Goal: Task Accomplishment & Management: Complete application form

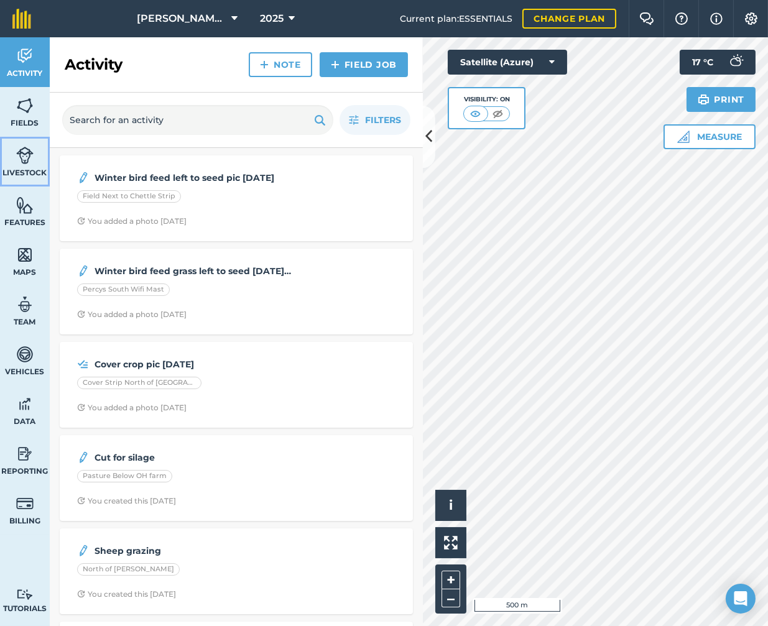
click at [19, 159] on img at bounding box center [24, 155] width 17 height 19
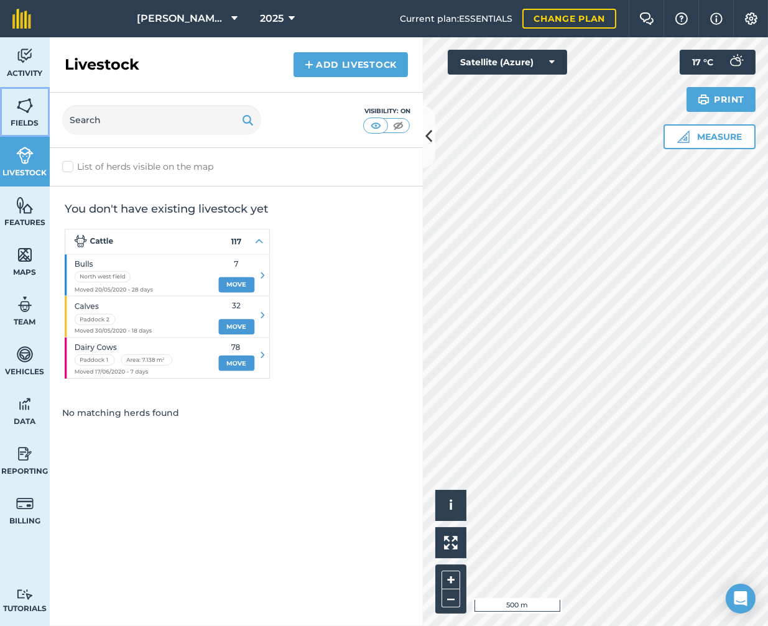
click at [22, 109] on img at bounding box center [24, 105] width 17 height 19
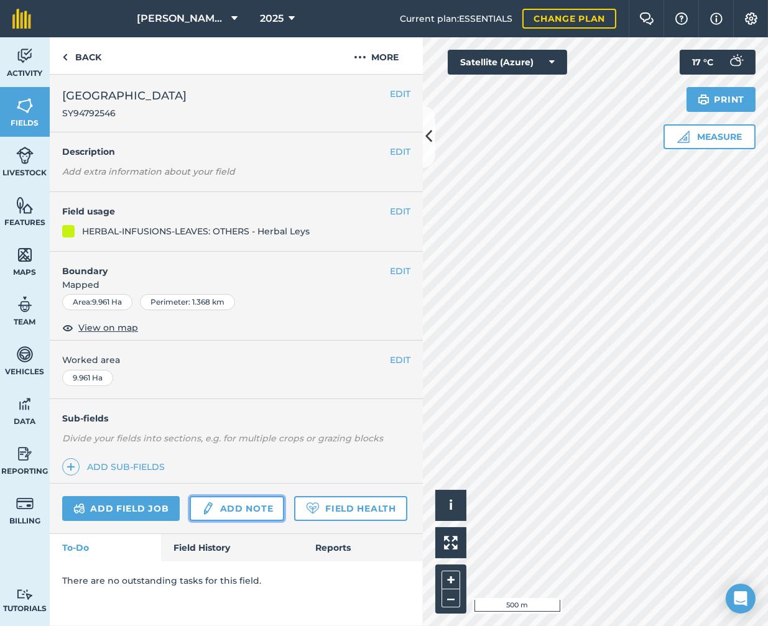
click at [241, 506] on link "Add note" at bounding box center [237, 508] width 94 height 25
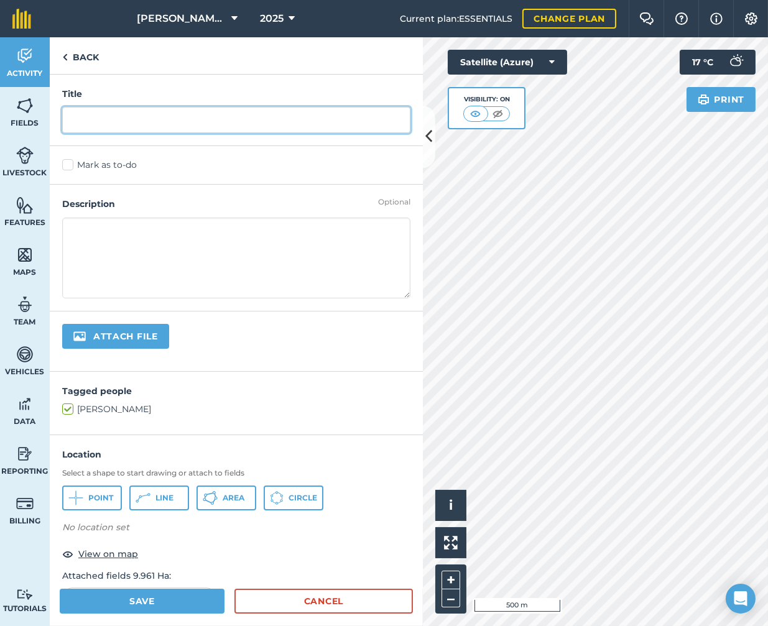
click at [100, 121] on input "text" at bounding box center [236, 120] width 348 height 26
drag, startPoint x: 259, startPoint y: 122, endPoint x: 47, endPoint y: 116, distance: 212.7
click at [47, 116] on div "Activity Fields Livestock Features Maps Team Vehicles Data Reporting Billing Tu…" at bounding box center [384, 331] width 768 height 589
type input "Sheep finished grazing [DATE]"
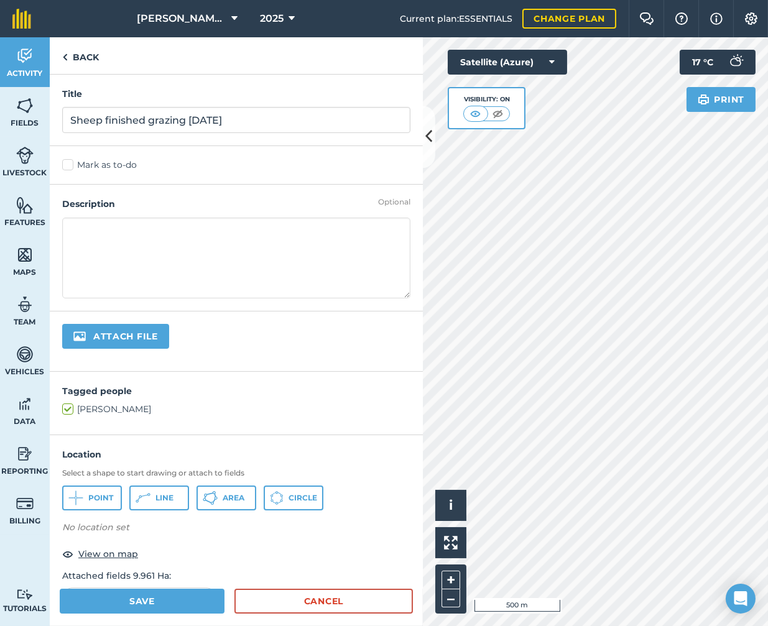
click at [137, 237] on textarea at bounding box center [236, 258] width 348 height 81
type textarea "Leave for regrowth before cattle arrive end Sept"
click at [158, 601] on button "Save" at bounding box center [142, 601] width 165 height 25
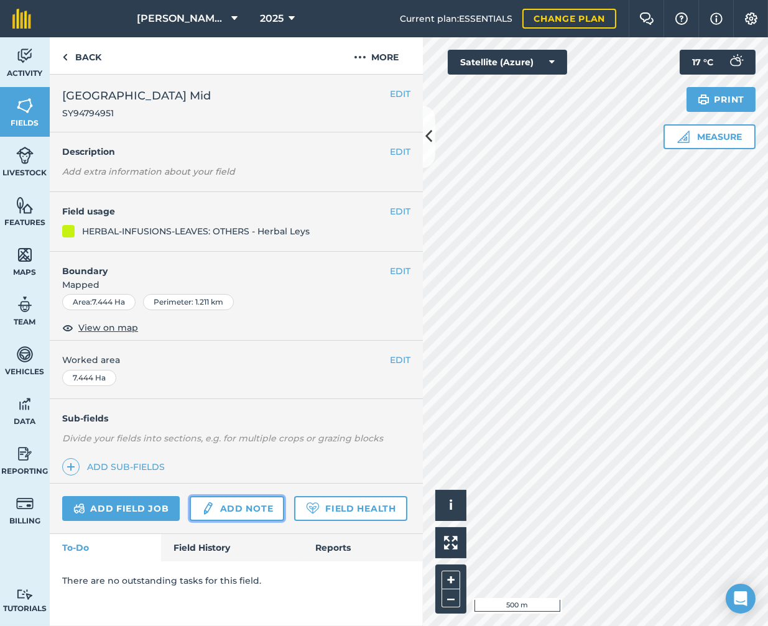
click at [213, 503] on img at bounding box center [208, 508] width 14 height 15
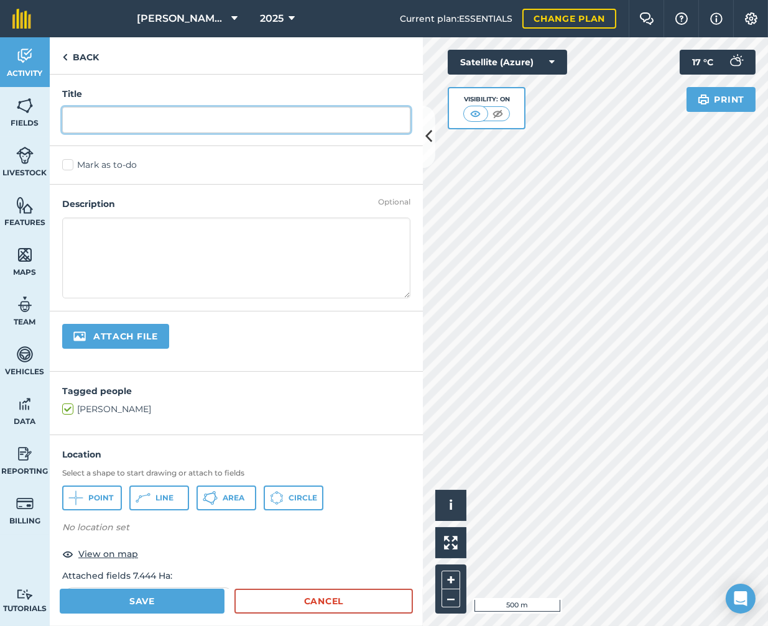
click at [78, 116] on input "text" at bounding box center [236, 120] width 348 height 26
paste input "Sheep finished grazing [DATE]"
type input "Sheep finished grazing [DATE]"
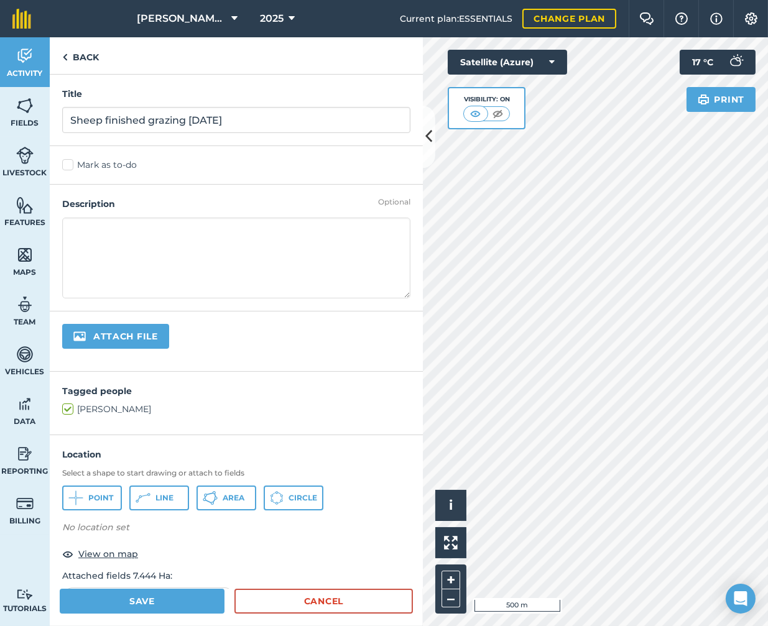
click at [73, 226] on textarea at bounding box center [236, 258] width 348 height 81
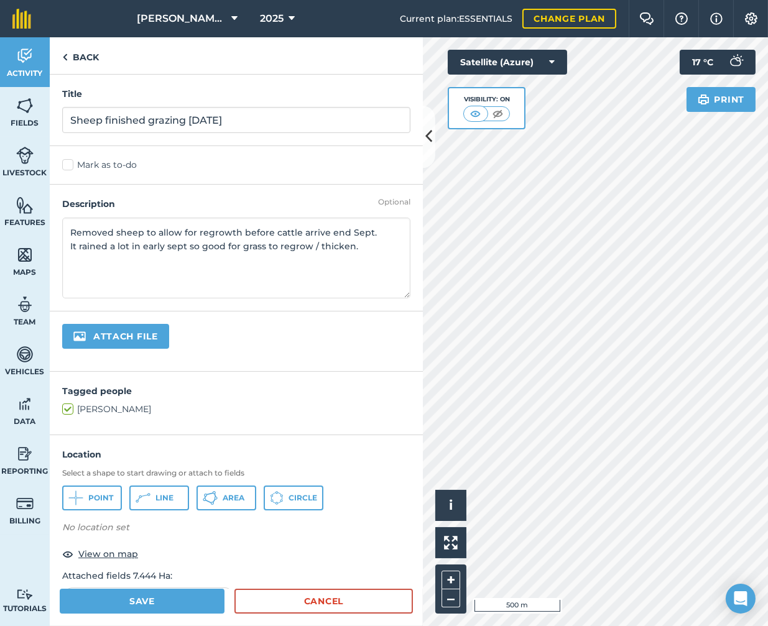
type textarea "Removed sheep to allow for regrowth before cattle arrive end Sept. It rained a …"
click at [160, 594] on button "Save" at bounding box center [142, 601] width 165 height 25
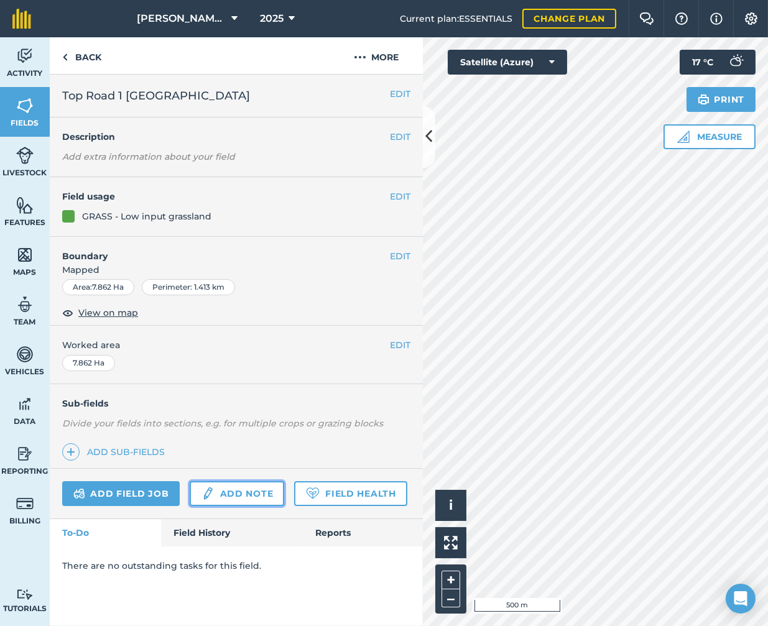
click at [220, 493] on link "Add note" at bounding box center [237, 493] width 94 height 25
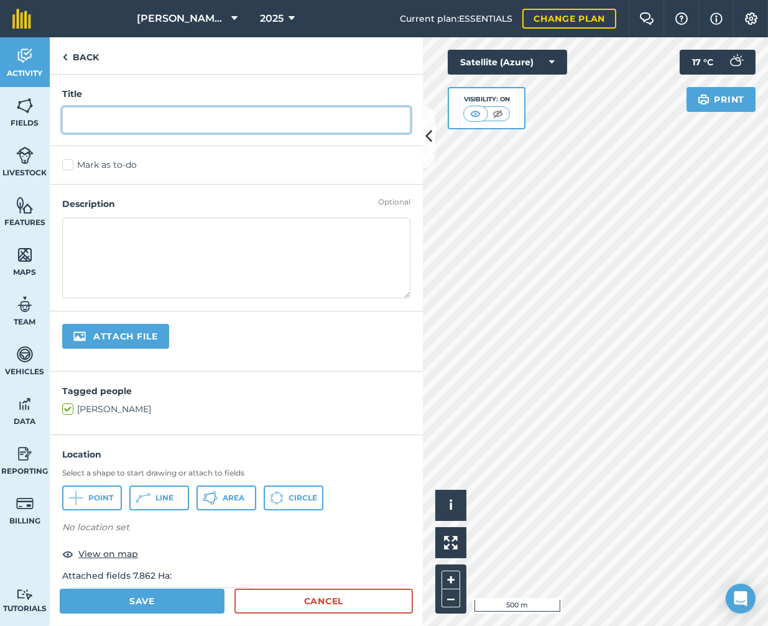
click at [109, 123] on input "text" at bounding box center [236, 120] width 348 height 26
paste input "Sheep finished grazing [DATE]"
type input "Sheep finished grazing [DATE]"
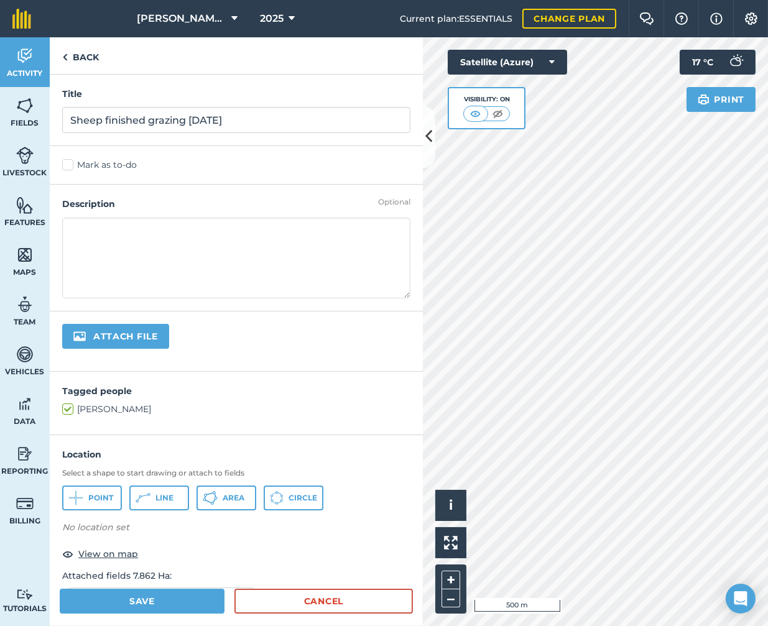
click at [109, 233] on textarea at bounding box center [236, 258] width 348 height 81
drag, startPoint x: 333, startPoint y: 229, endPoint x: 327, endPoint y: 231, distance: 6.7
click at [327, 231] on textarea "Sheep stopped grazing [DATE] to allow regrowth while riaing in early sept" at bounding box center [236, 258] width 348 height 81
click at [350, 233] on textarea "Sheep stopped grazing [DATE] to allow regrowth while riaing in early sept" at bounding box center [236, 258] width 348 height 81
type textarea "Sheep stopped grazing [DATE] to allow regrowth while raining in early sept"
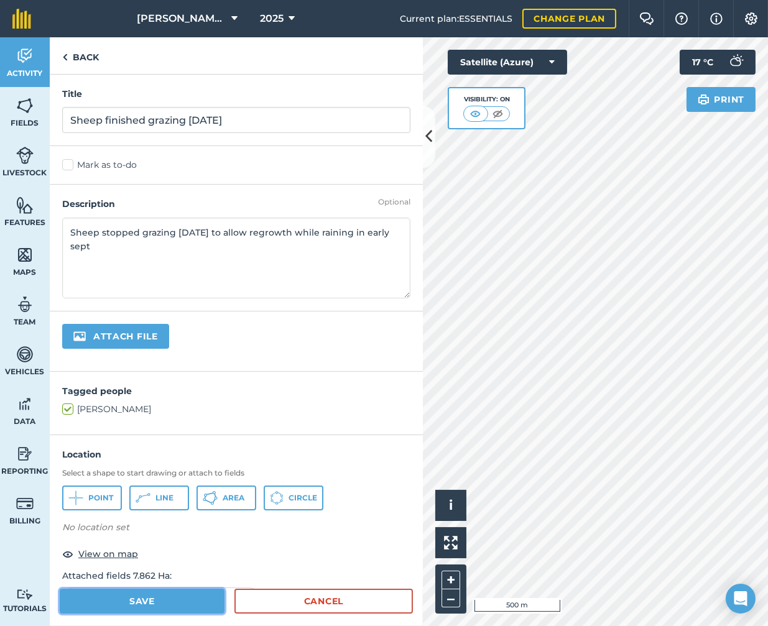
click at [154, 603] on button "Save" at bounding box center [142, 601] width 165 height 25
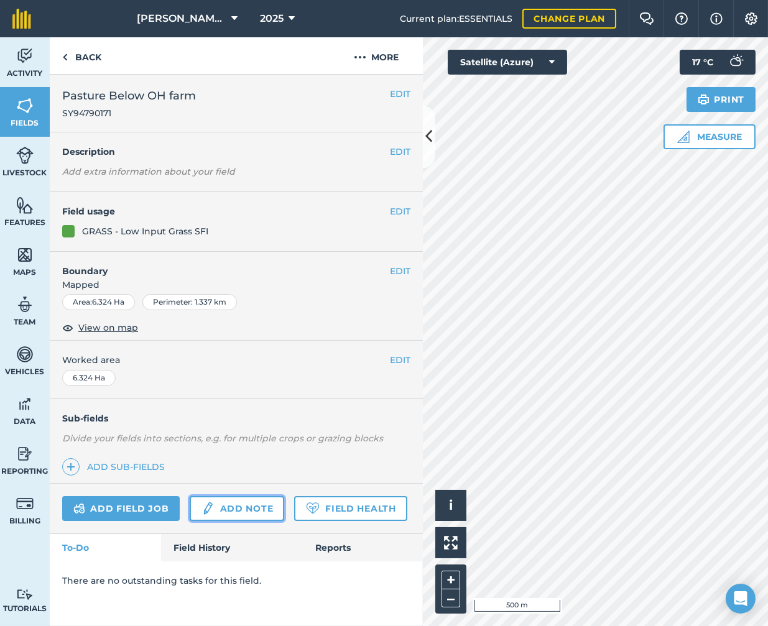
click at [233, 508] on link "Add note" at bounding box center [237, 508] width 94 height 25
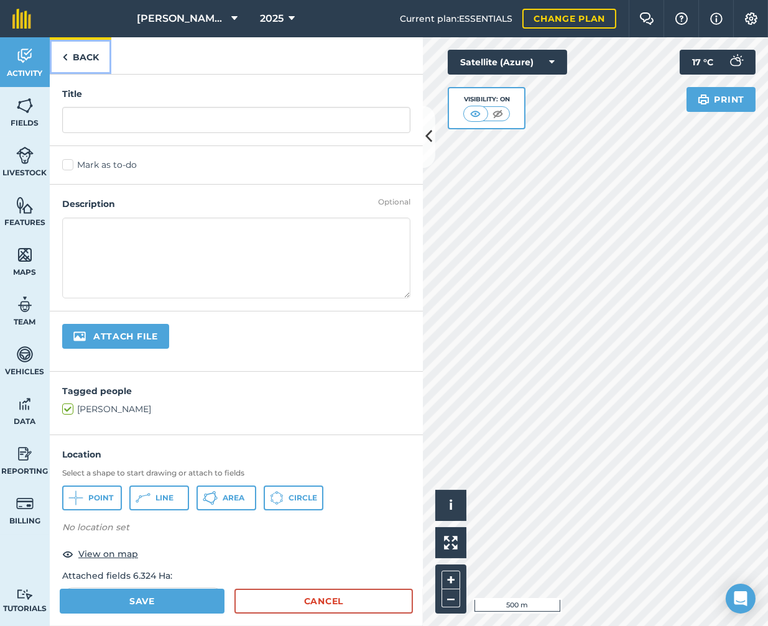
click at [58, 55] on link "Back" at bounding box center [81, 55] width 62 height 37
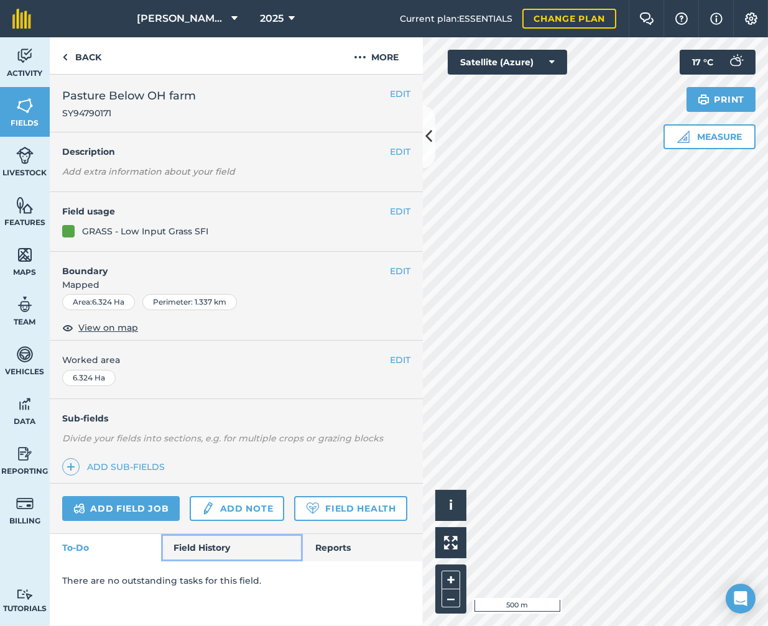
click at [211, 548] on link "Field History" at bounding box center [231, 547] width 141 height 27
